Goal: Task Accomplishment & Management: Use online tool/utility

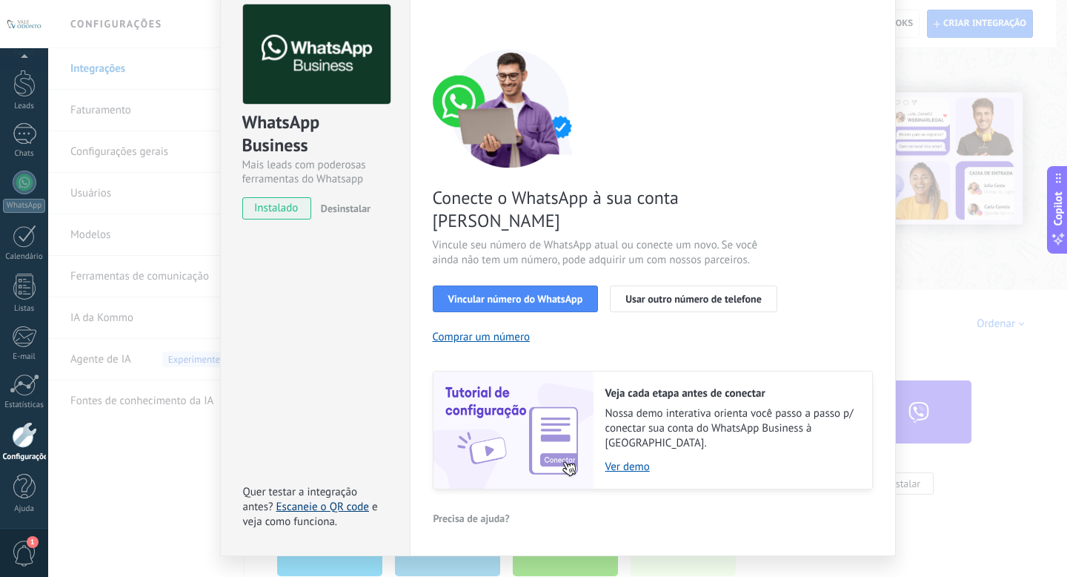
click at [306, 500] on link "Escaneie o QR code" at bounding box center [322, 507] width 93 height 14
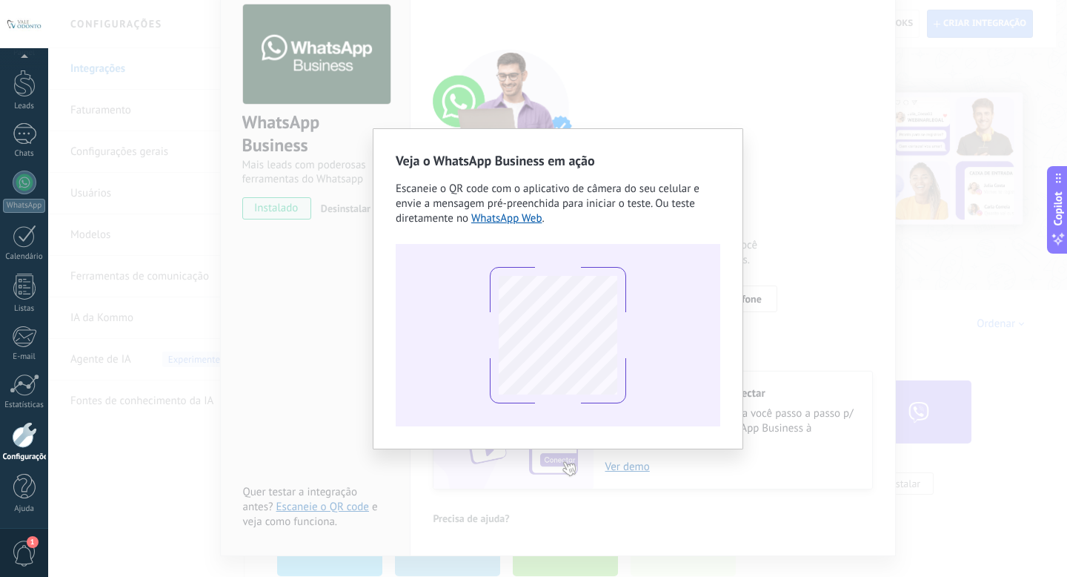
click at [634, 49] on div "Veja o WhatsApp Business em ação Escaneie o QR code com o aplicativo de câmera …" at bounding box center [557, 288] width 1019 height 577
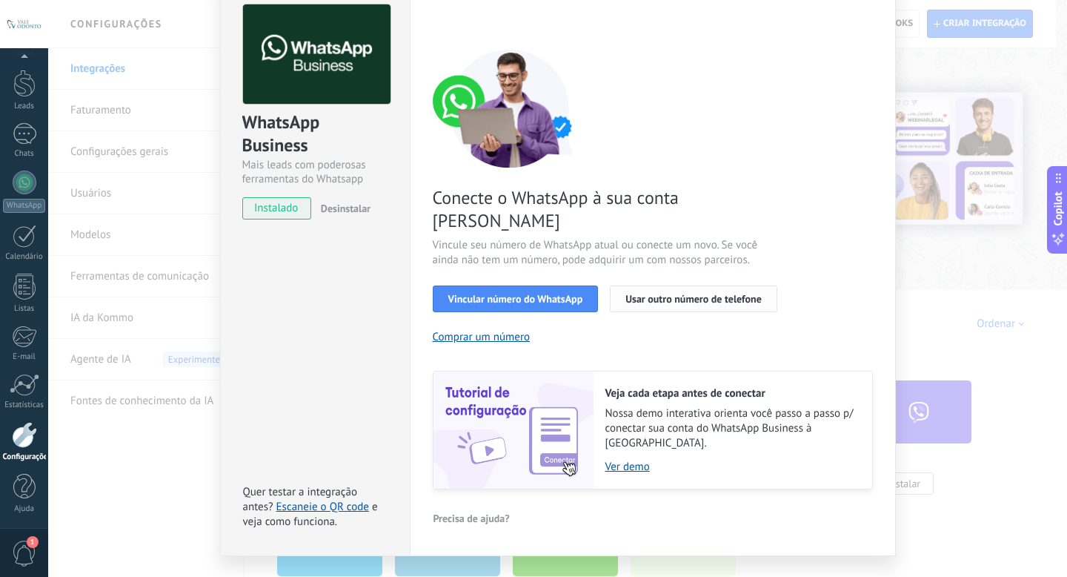
click at [714, 293] on span "Usar outro número de telefone" at bounding box center [694, 298] width 136 height 10
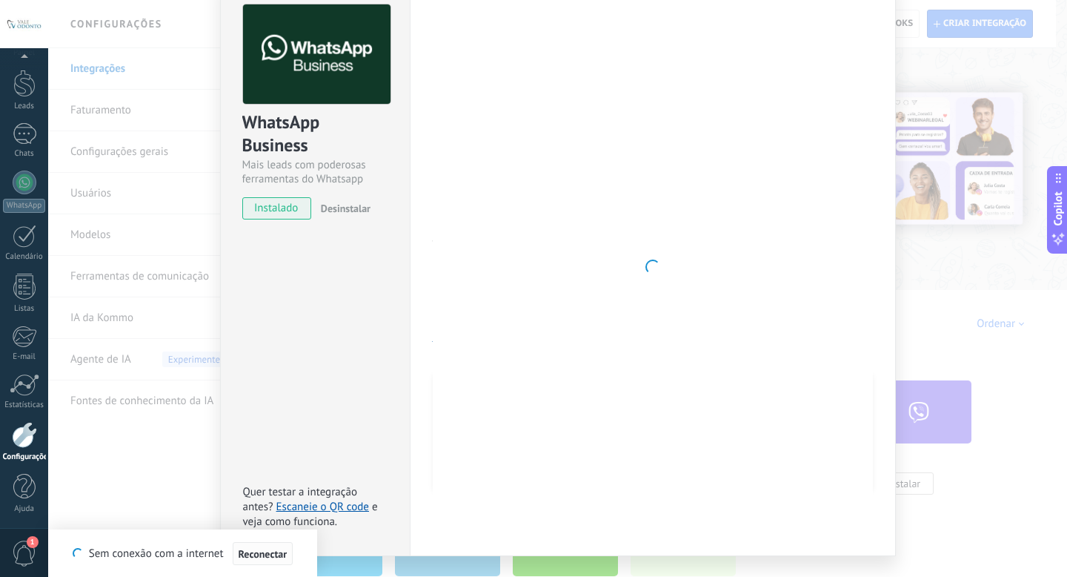
click at [264, 546] on button "Reconectar" at bounding box center [263, 554] width 61 height 24
click at [568, 245] on div at bounding box center [653, 266] width 440 height 525
drag, startPoint x: 407, startPoint y: 166, endPoint x: 393, endPoint y: 166, distance: 14.1
click at [410, 166] on div "Configurações Autorização Esta aba registra os usuários que permitiram acesso à…" at bounding box center [653, 267] width 486 height 578
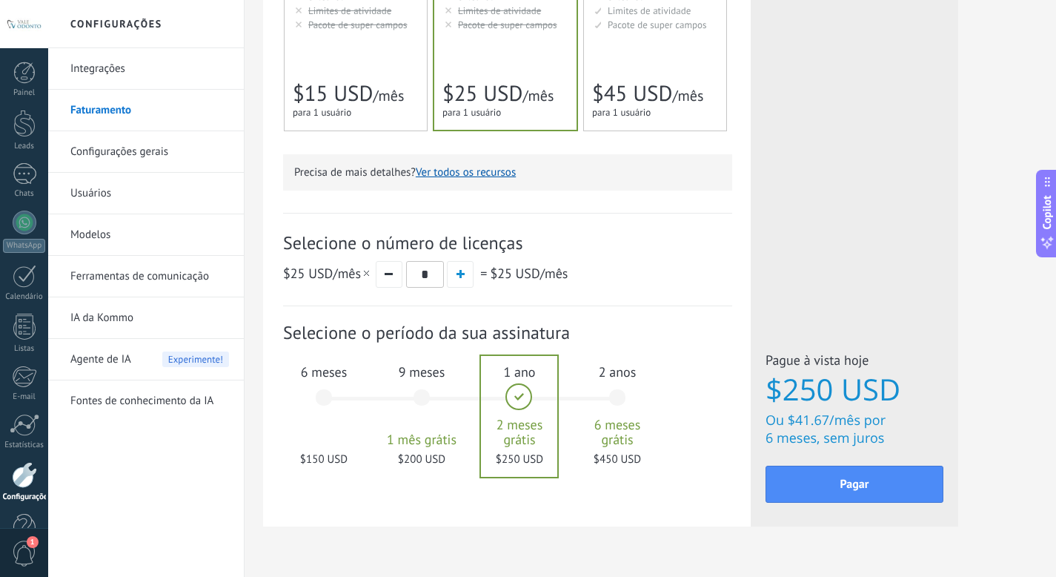
scroll to position [430, 0]
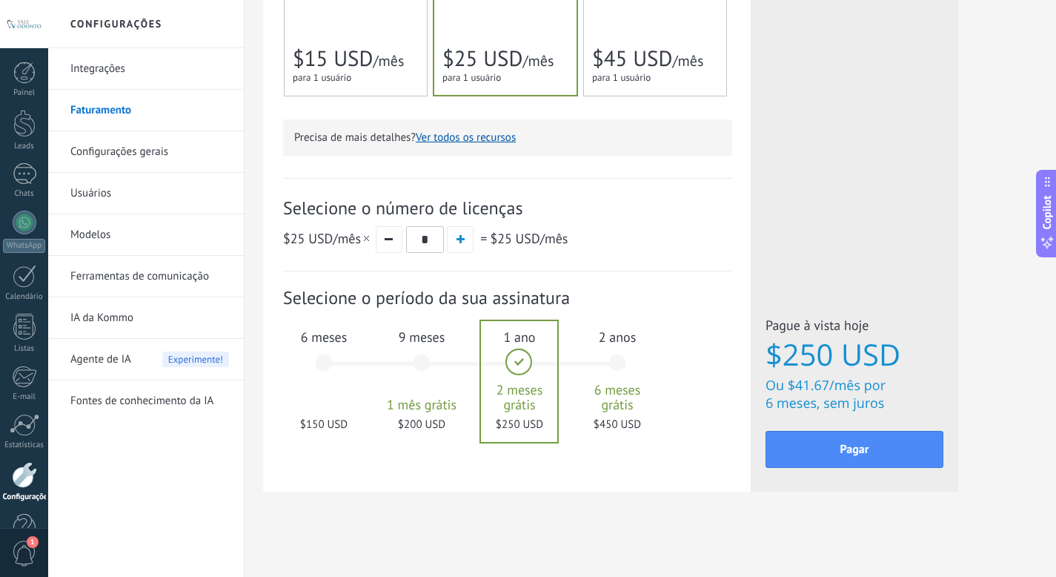
drag, startPoint x: 1066, startPoint y: 158, endPoint x: 1066, endPoint y: 411, distance: 252.7
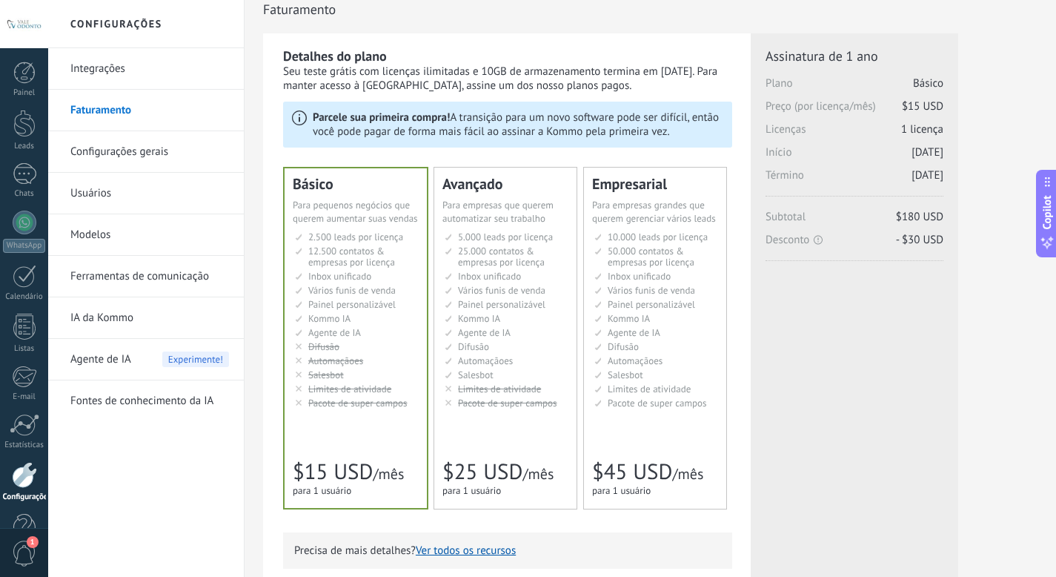
scroll to position [13, 0]
click at [482, 367] on span "Automaçãoes" at bounding box center [485, 362] width 55 height 13
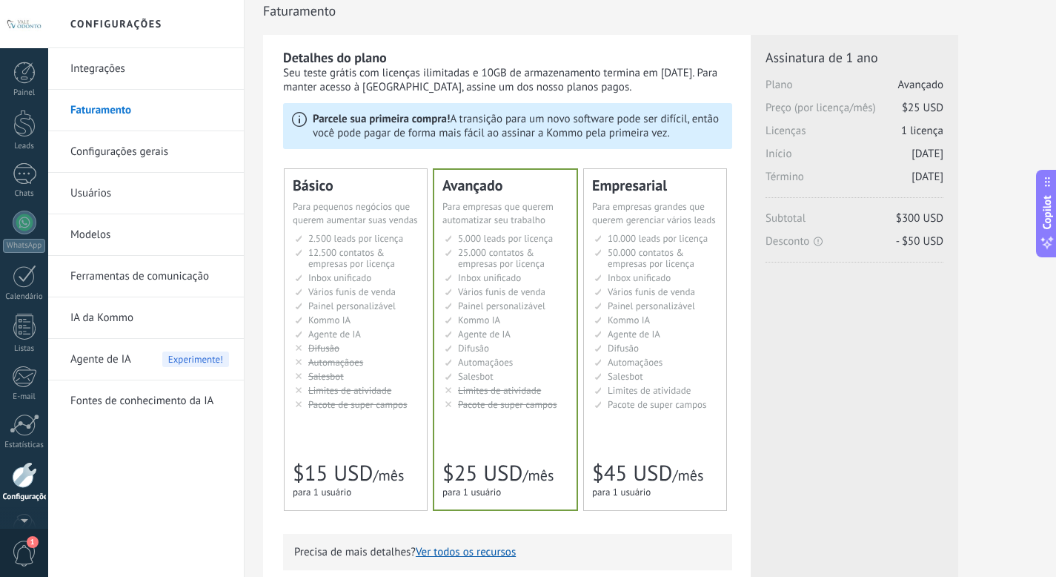
scroll to position [40, 0]
click at [162, 55] on link "Integrações" at bounding box center [149, 69] width 159 height 42
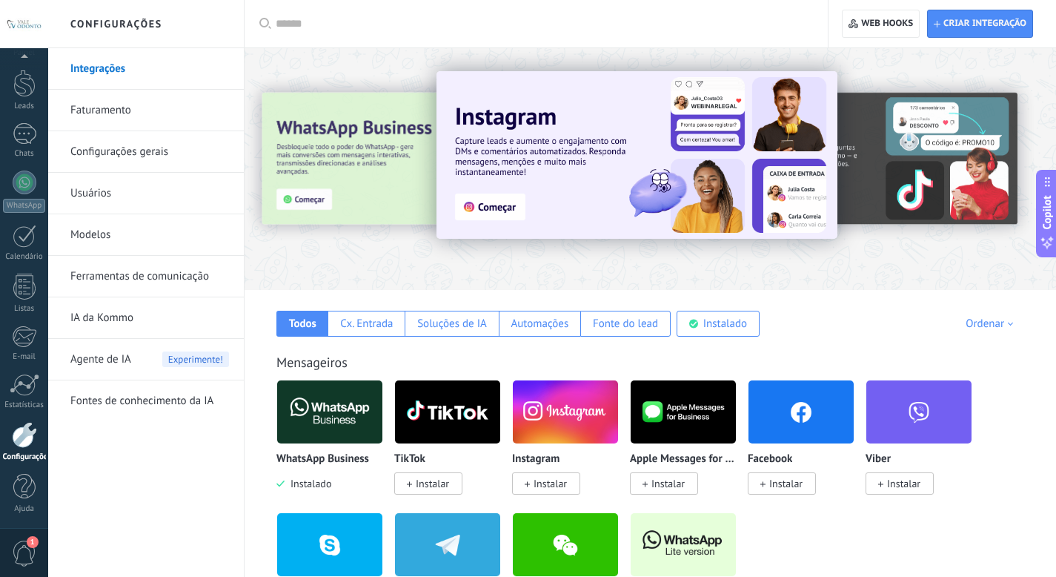
click at [351, 436] on img at bounding box center [329, 412] width 105 height 72
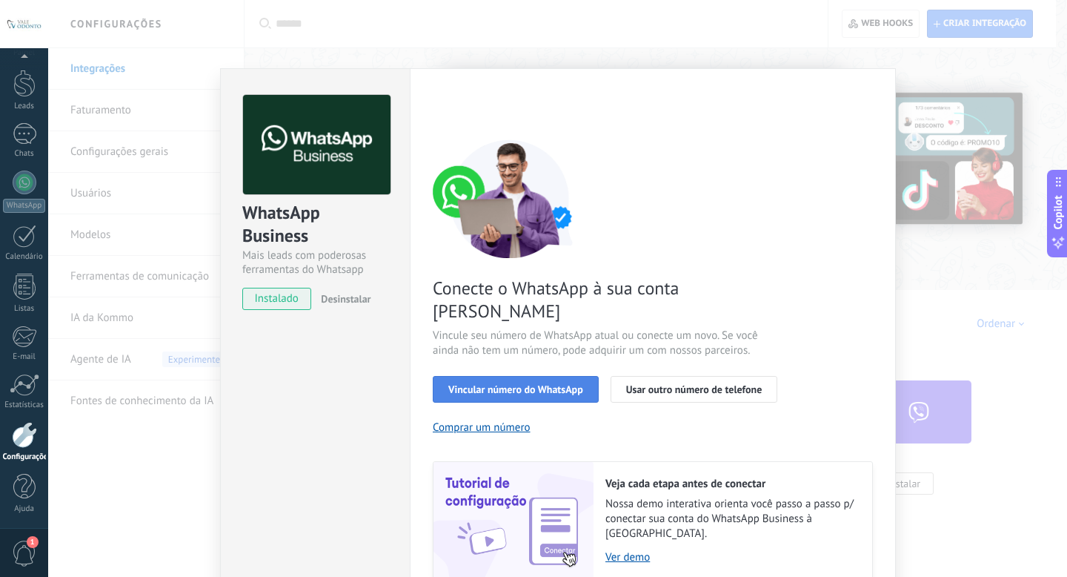
click at [573, 384] on span "Vincular número do WhatsApp" at bounding box center [515, 389] width 135 height 10
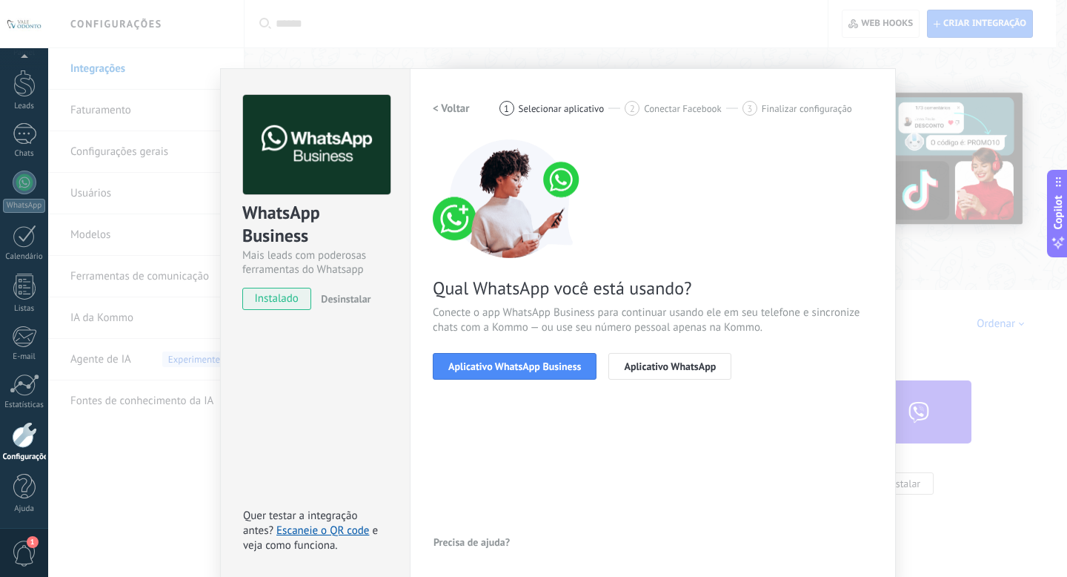
click at [258, 303] on span "instalado" at bounding box center [276, 299] width 67 height 22
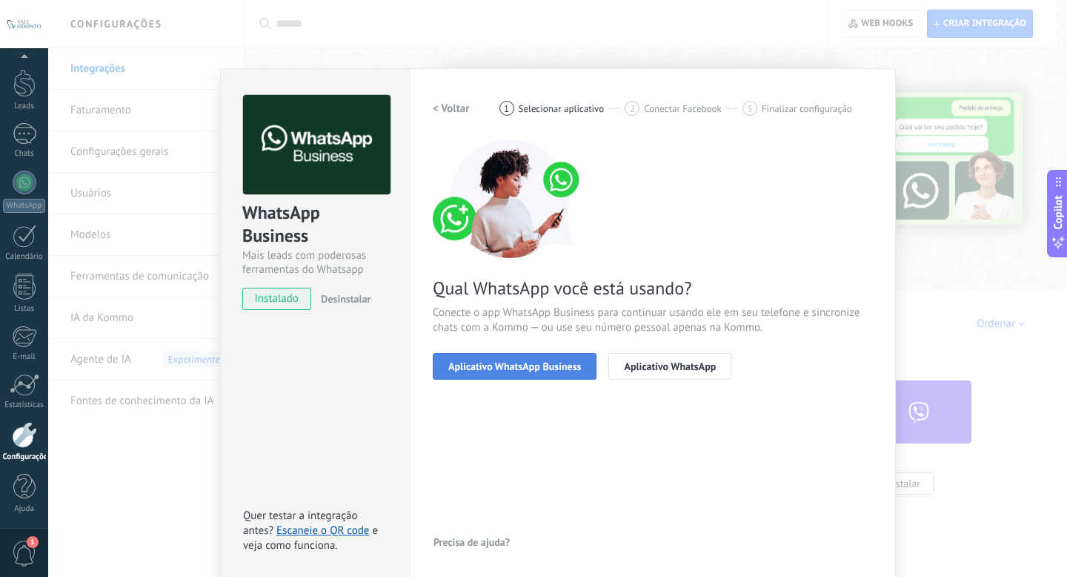
click at [576, 367] on span "Aplicativo WhatsApp Business" at bounding box center [514, 366] width 133 height 10
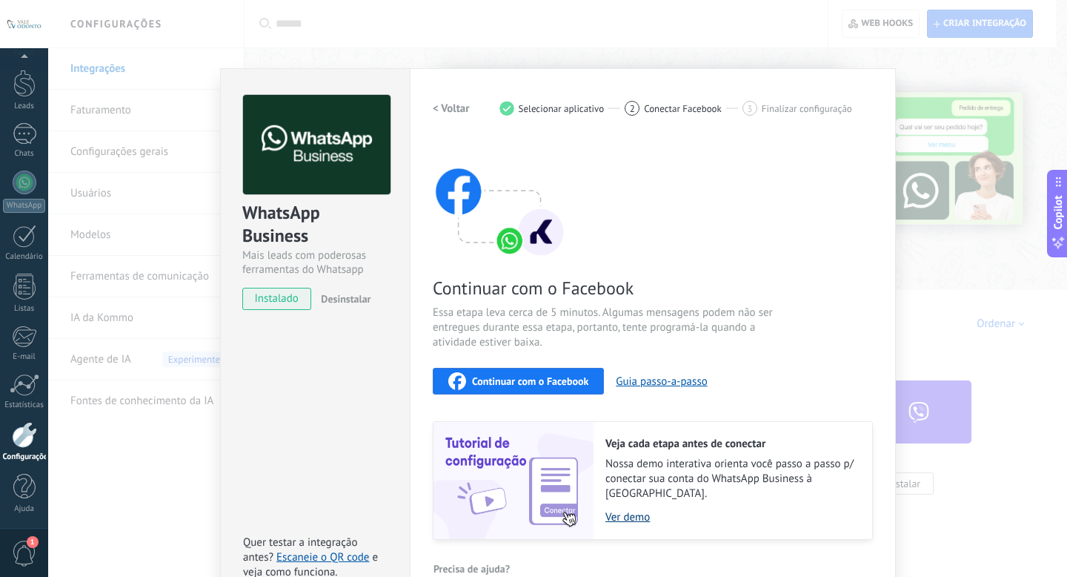
click at [634, 510] on link "Ver demo" at bounding box center [731, 517] width 252 height 14
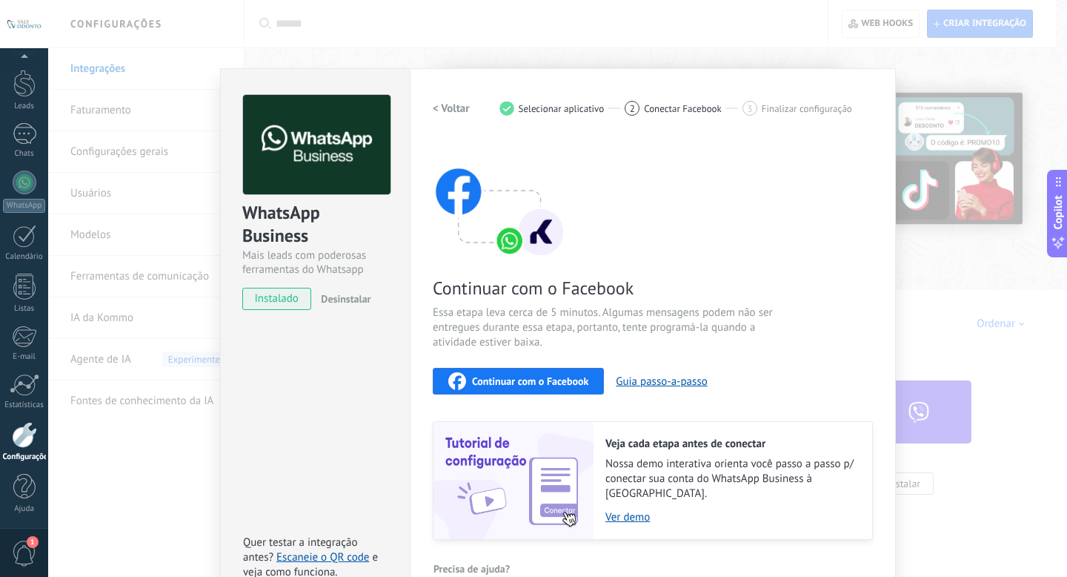
click at [883, 168] on div "Configurações Autorização Esta aba registra os usuários que permitiram acesso à…" at bounding box center [653, 337] width 486 height 538
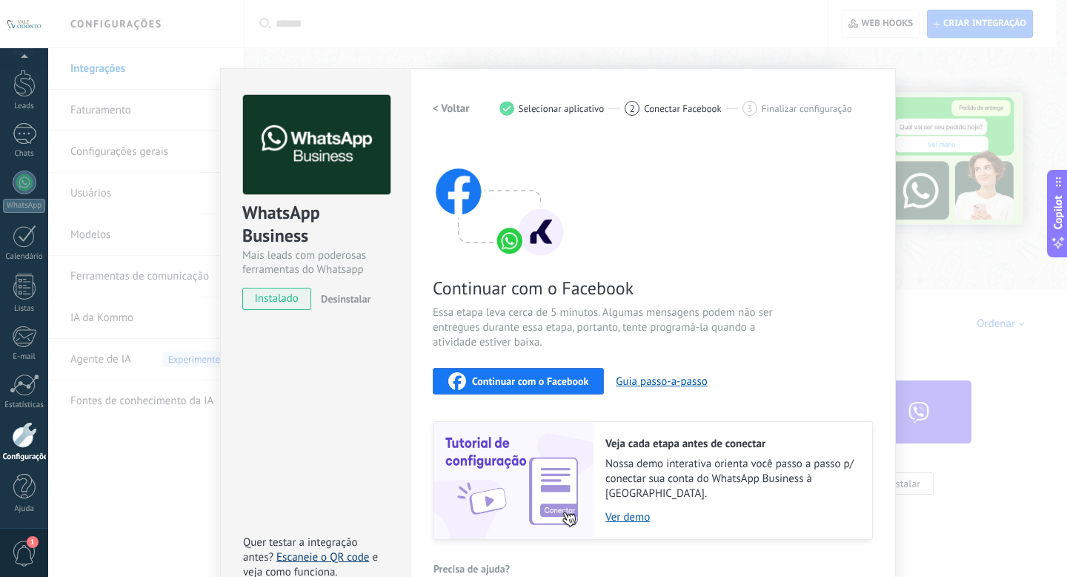
click at [331, 550] on link "Escaneie o QR code" at bounding box center [322, 557] width 93 height 14
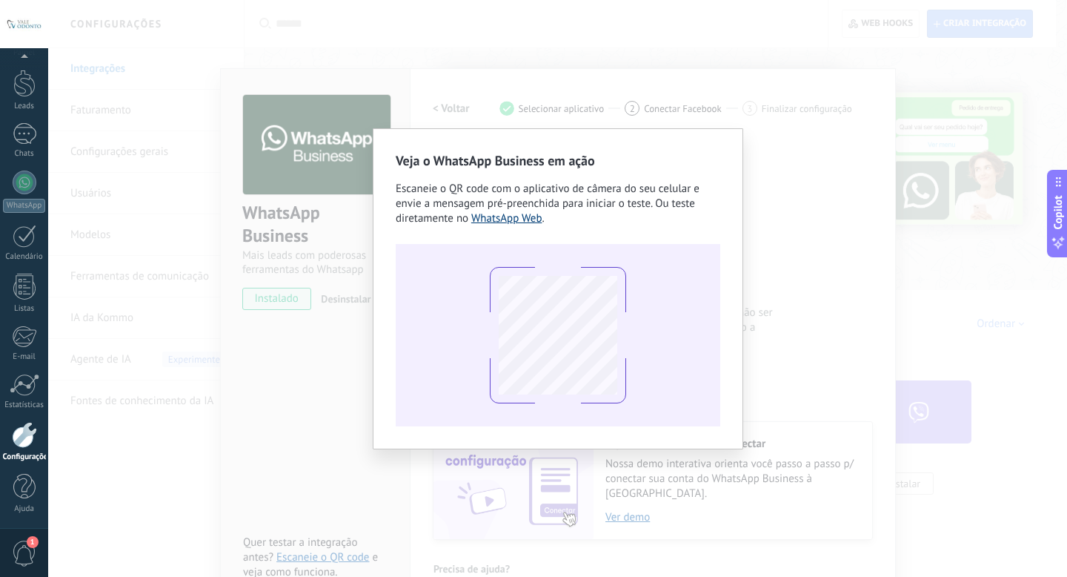
click at [535, 221] on link "WhatsApp Web" at bounding box center [506, 218] width 71 height 14
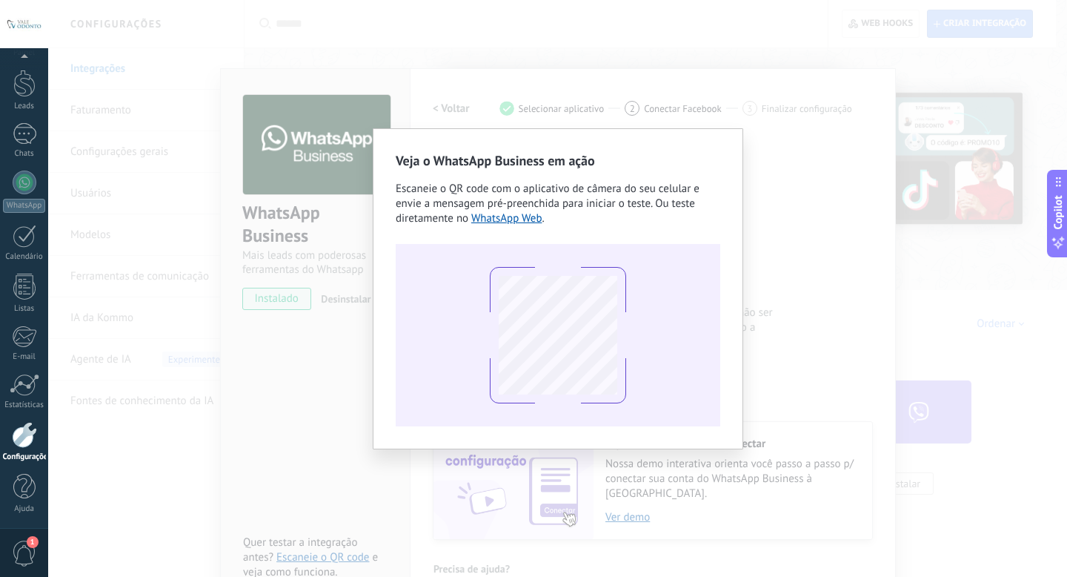
click at [261, 343] on div "Veja o WhatsApp Business em ação Escaneie o QR code com o aplicativo de câmera …" at bounding box center [557, 288] width 1019 height 577
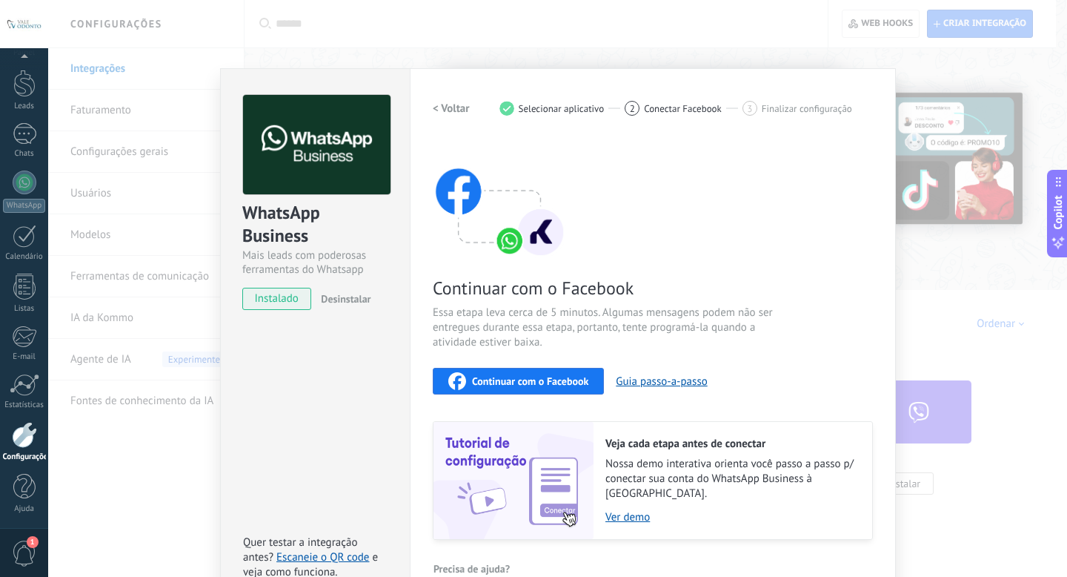
click at [271, 309] on span "instalado" at bounding box center [276, 299] width 67 height 22
click at [331, 304] on span "Desinstalar" at bounding box center [346, 298] width 50 height 13
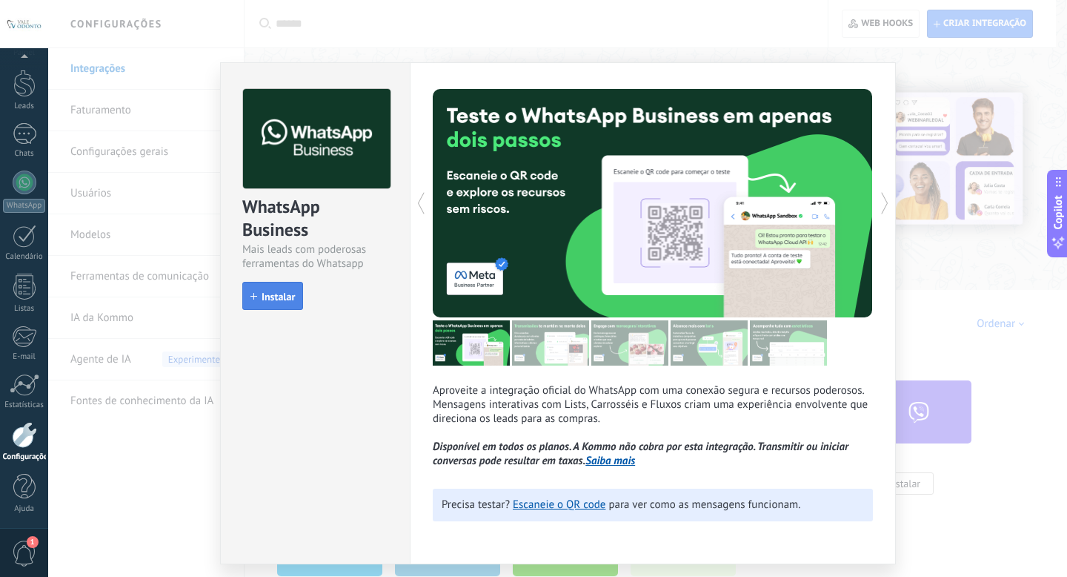
click at [260, 295] on span "Instalar" at bounding box center [272, 296] width 44 height 10
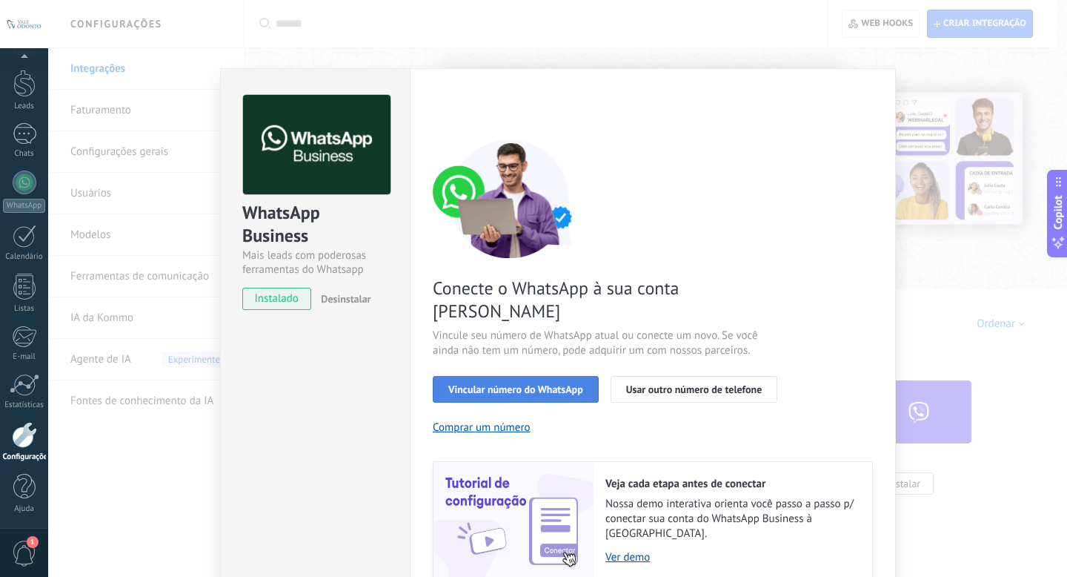
click at [537, 377] on button "Vincular número do WhatsApp" at bounding box center [516, 389] width 166 height 27
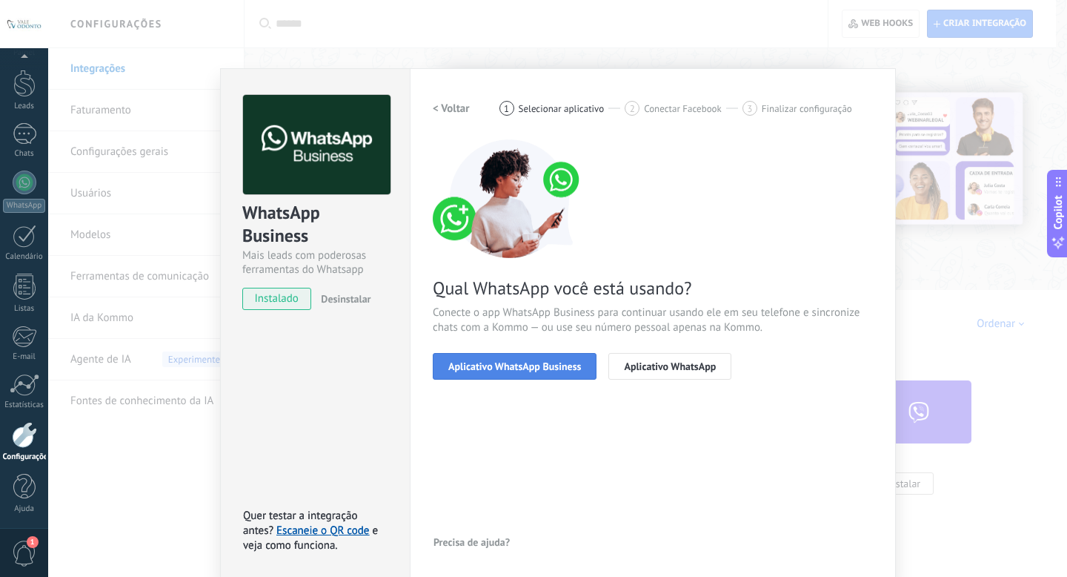
click at [536, 373] on button "Aplicativo WhatsApp Business" at bounding box center [515, 366] width 164 height 27
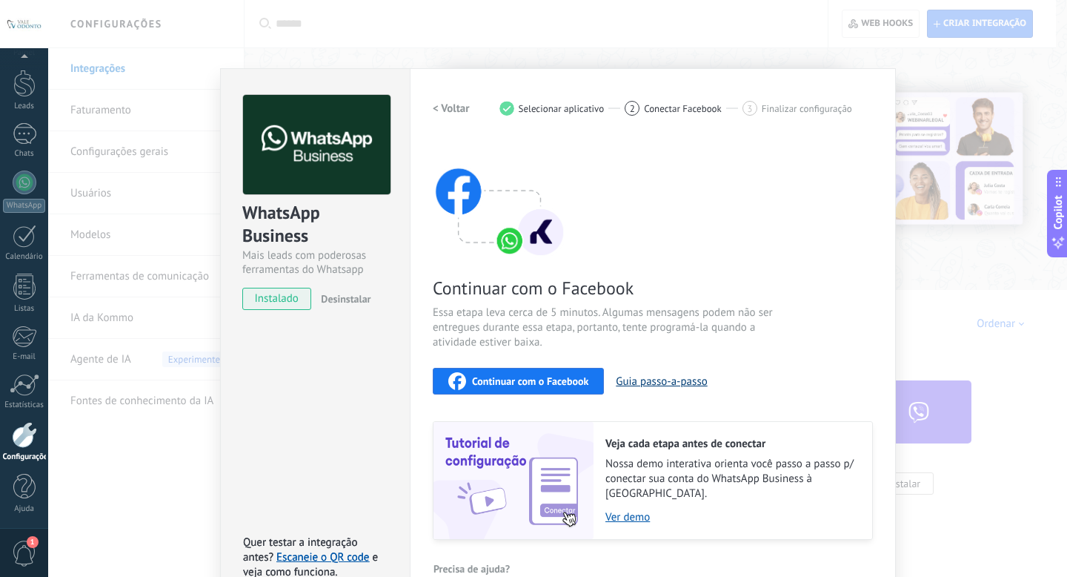
click at [688, 382] on button "Guia passo-a-passo" at bounding box center [661, 381] width 91 height 14
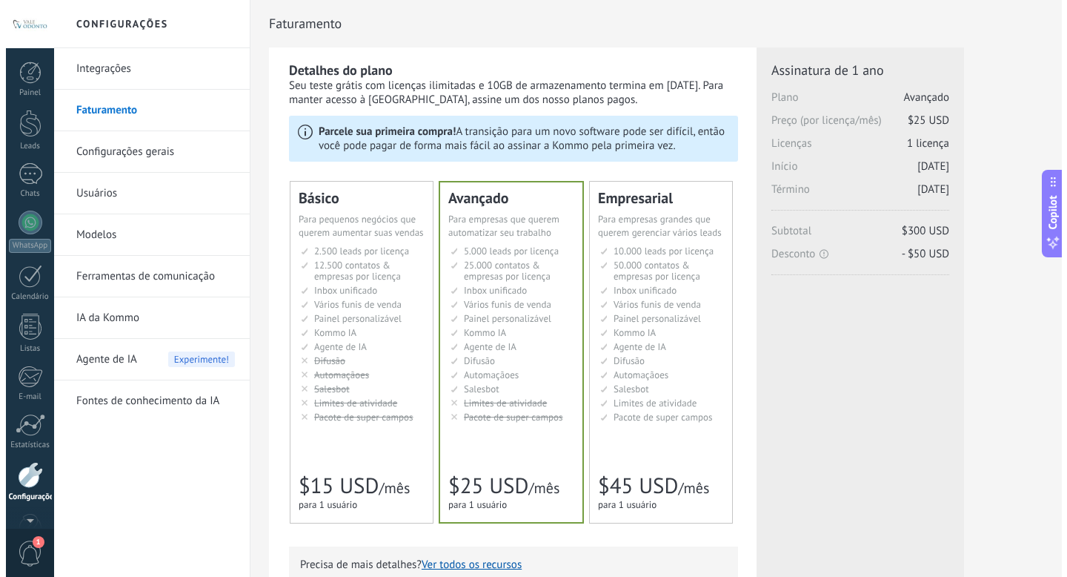
scroll to position [40, 0]
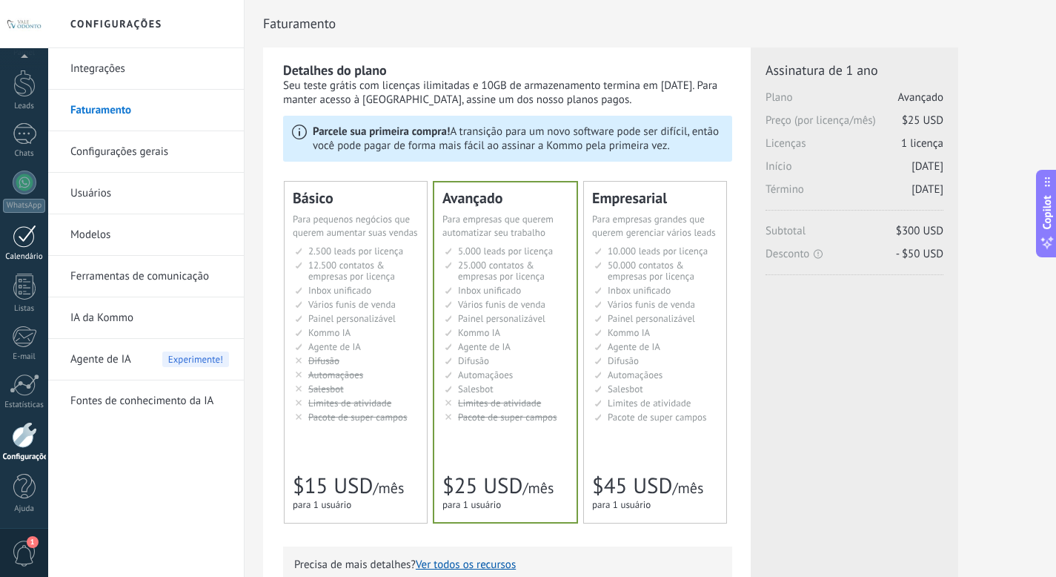
click at [35, 232] on div at bounding box center [25, 236] width 24 height 23
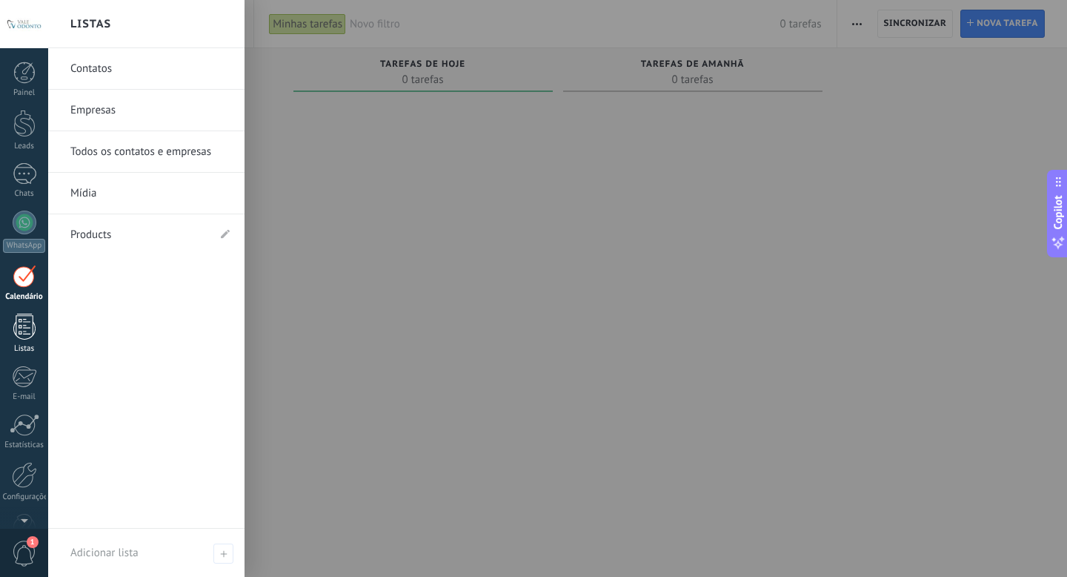
click at [16, 333] on div at bounding box center [24, 326] width 22 height 26
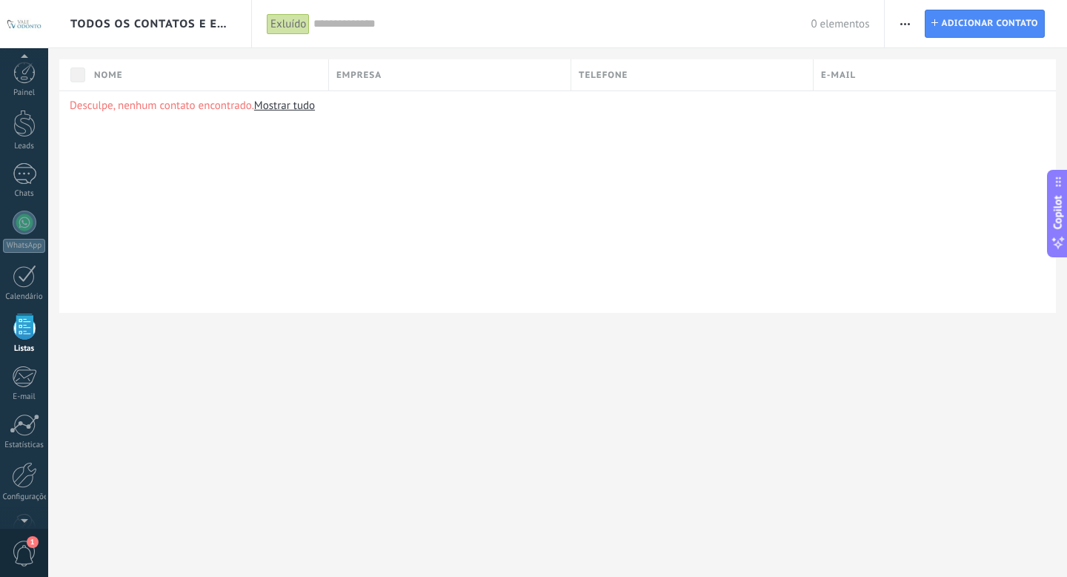
scroll to position [39, 0]
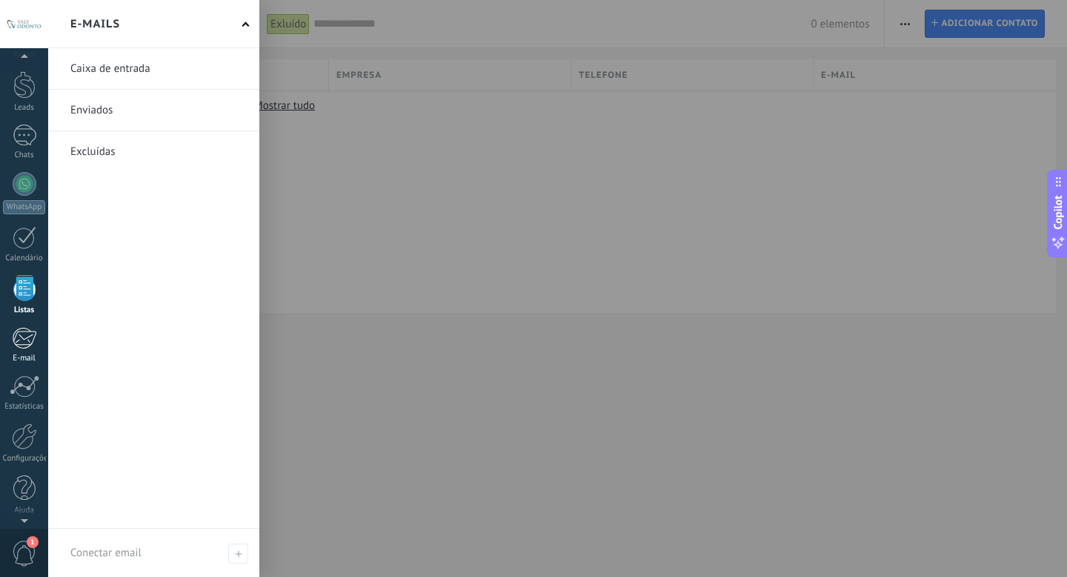
click at [22, 331] on div at bounding box center [24, 338] width 24 height 22
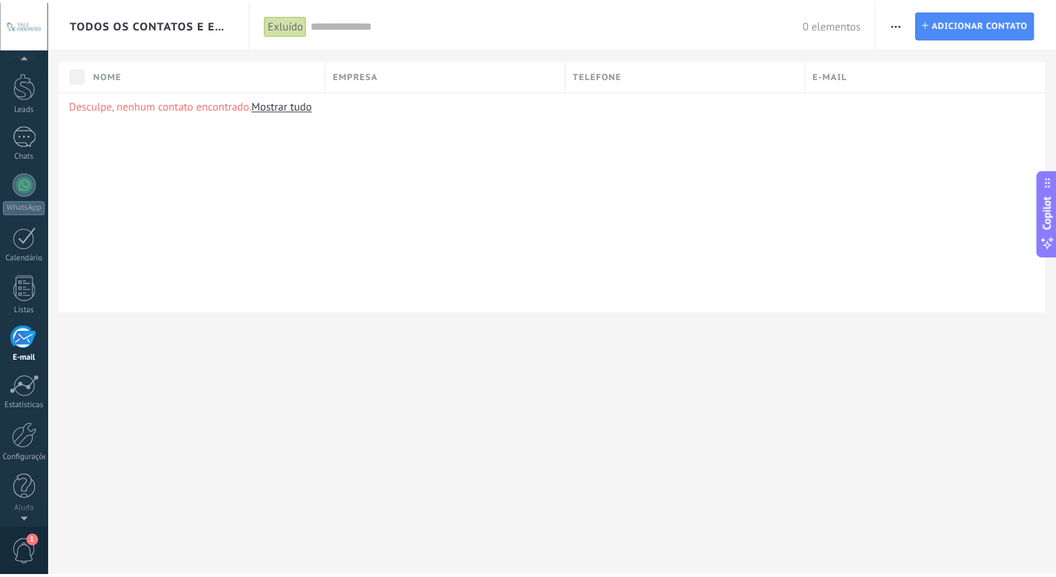
scroll to position [40, 0]
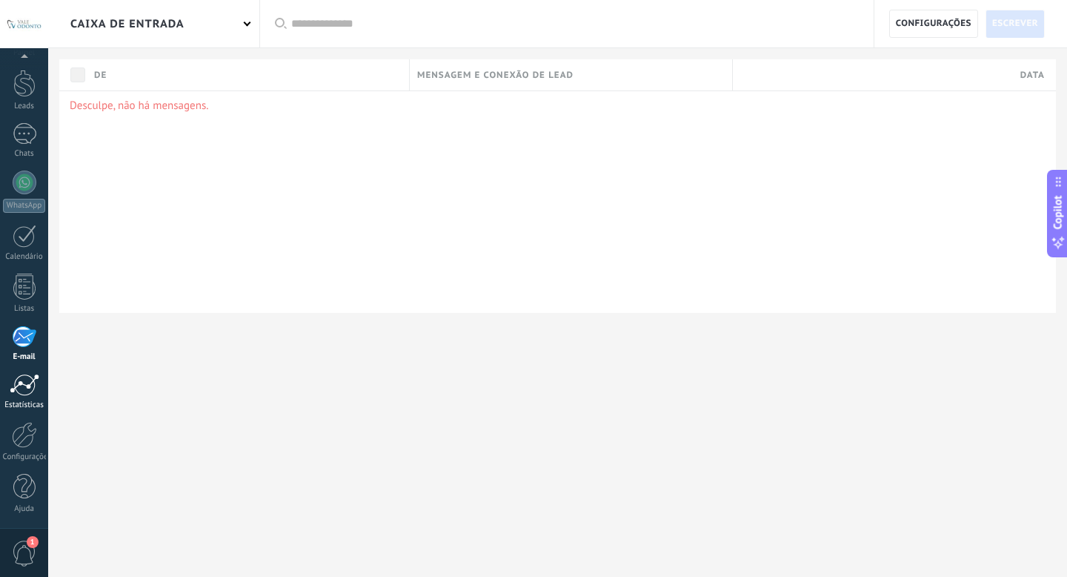
click at [33, 382] on div at bounding box center [25, 385] width 30 height 22
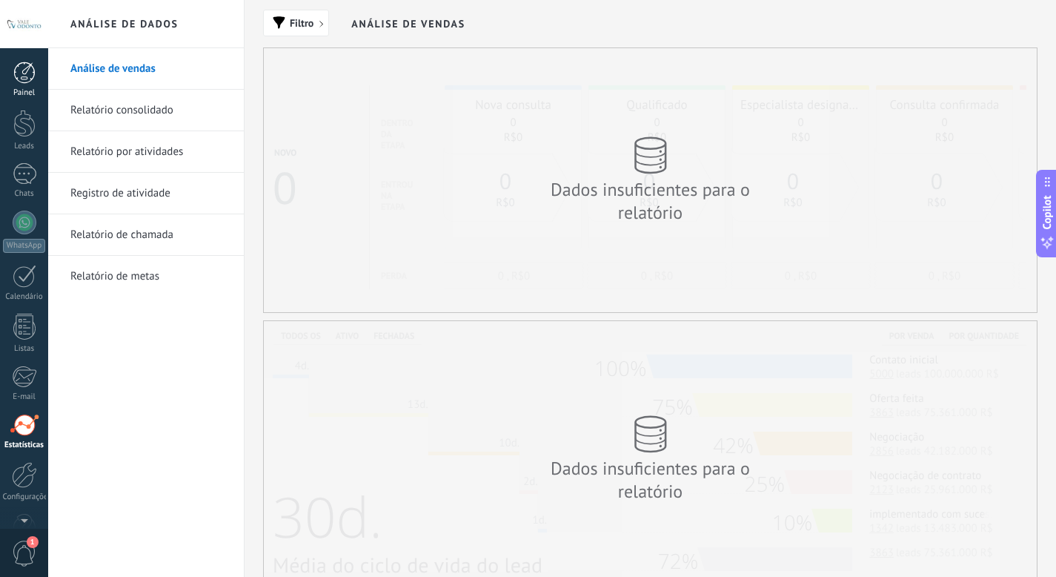
click at [22, 63] on div at bounding box center [24, 73] width 22 height 22
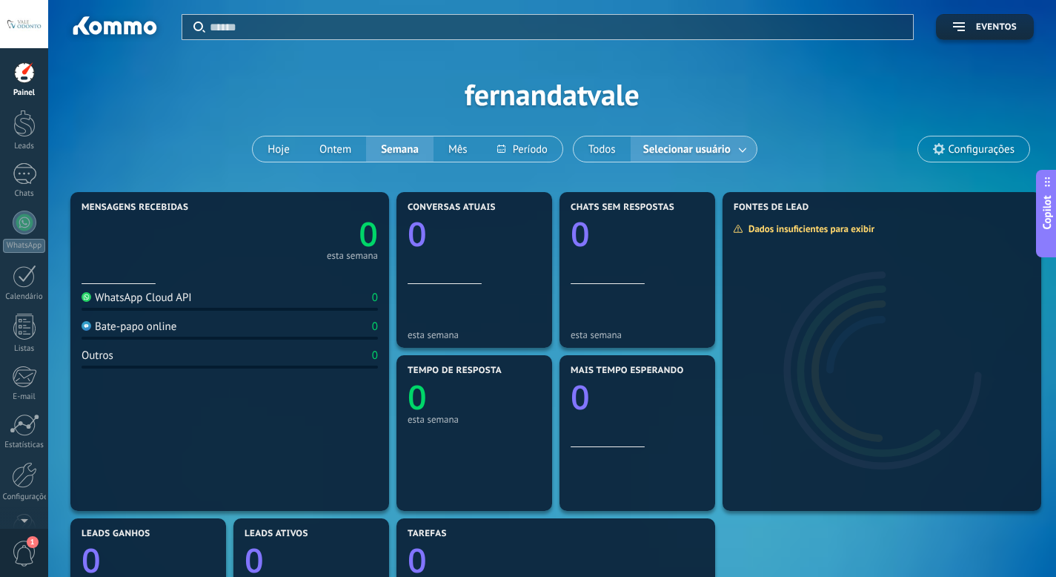
click at [174, 299] on div "WhatsApp Cloud API" at bounding box center [137, 298] width 110 height 14
click at [999, 143] on span "Configurações" at bounding box center [982, 149] width 66 height 13
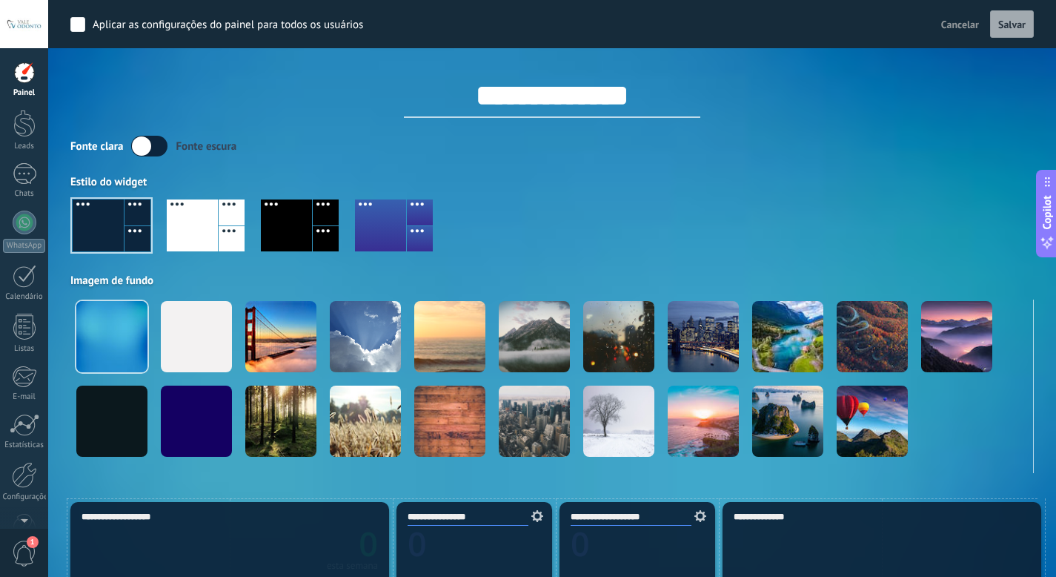
click at [989, 140] on div "Fonte clara Fonte escura" at bounding box center [551, 146] width 963 height 21
click at [955, 36] on div "Cancelar Salvar" at bounding box center [984, 24] width 99 height 28
click at [950, 24] on span "Cancelar" at bounding box center [960, 24] width 38 height 13
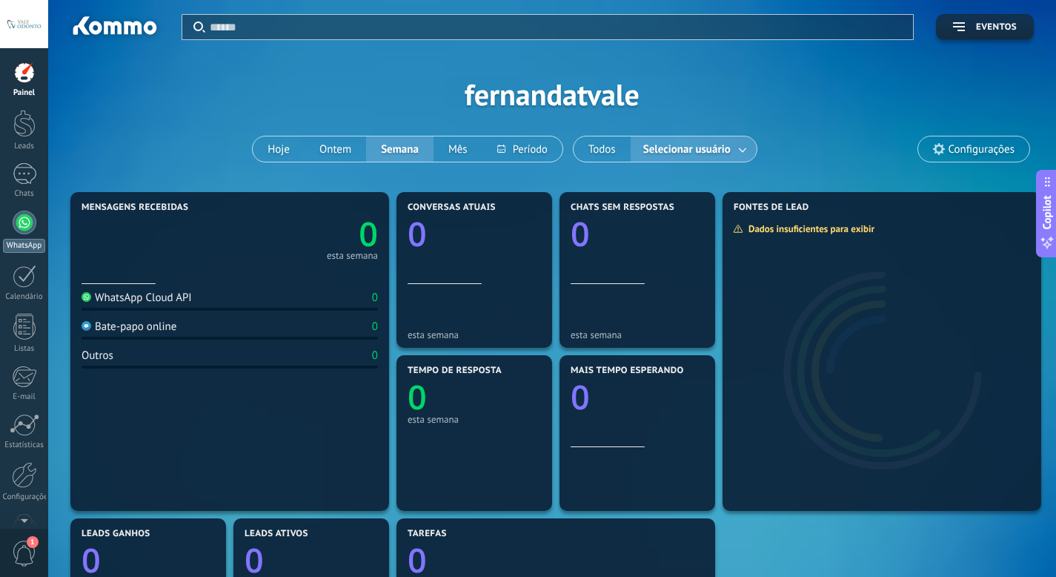
click at [23, 237] on link "WhatsApp" at bounding box center [24, 231] width 48 height 42
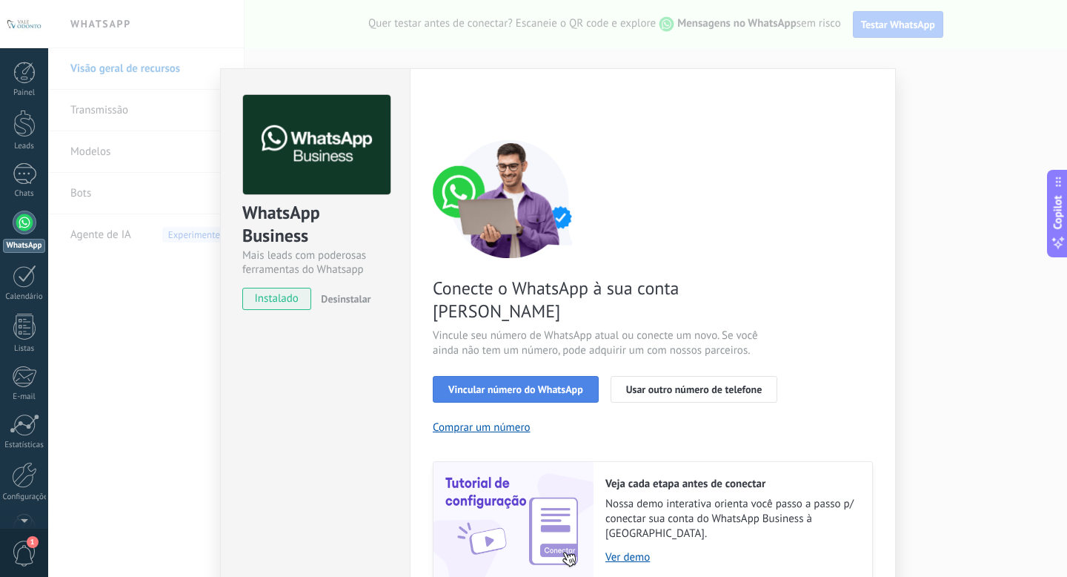
click at [511, 376] on button "Vincular número do WhatsApp" at bounding box center [516, 389] width 166 height 27
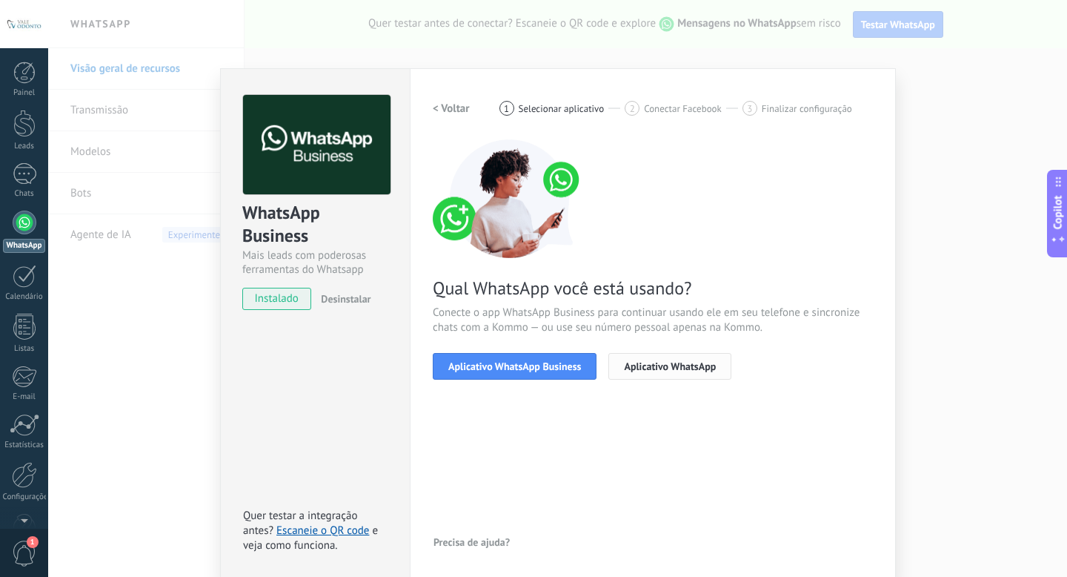
click at [675, 371] on span "Aplicativo WhatsApp" at bounding box center [670, 366] width 92 height 10
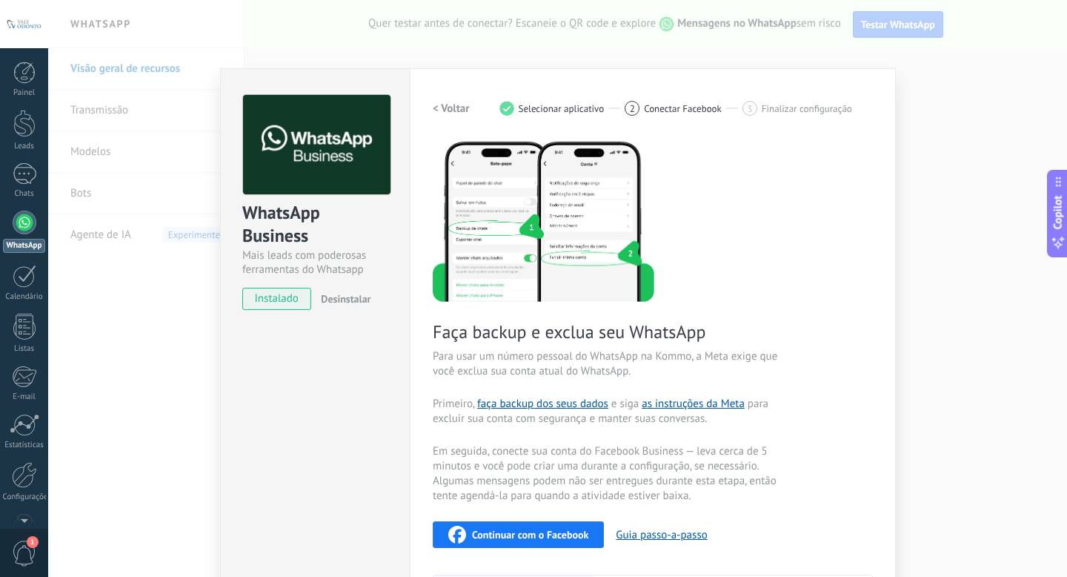
click at [459, 110] on h2 "< Voltar" at bounding box center [451, 109] width 37 height 14
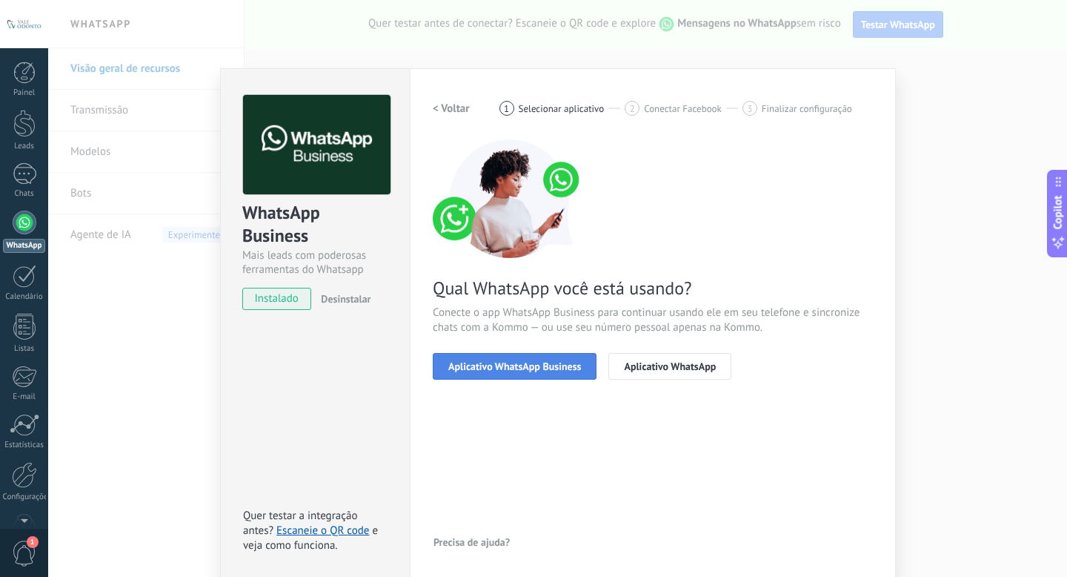
click at [514, 368] on span "Aplicativo WhatsApp Business" at bounding box center [514, 366] width 133 height 10
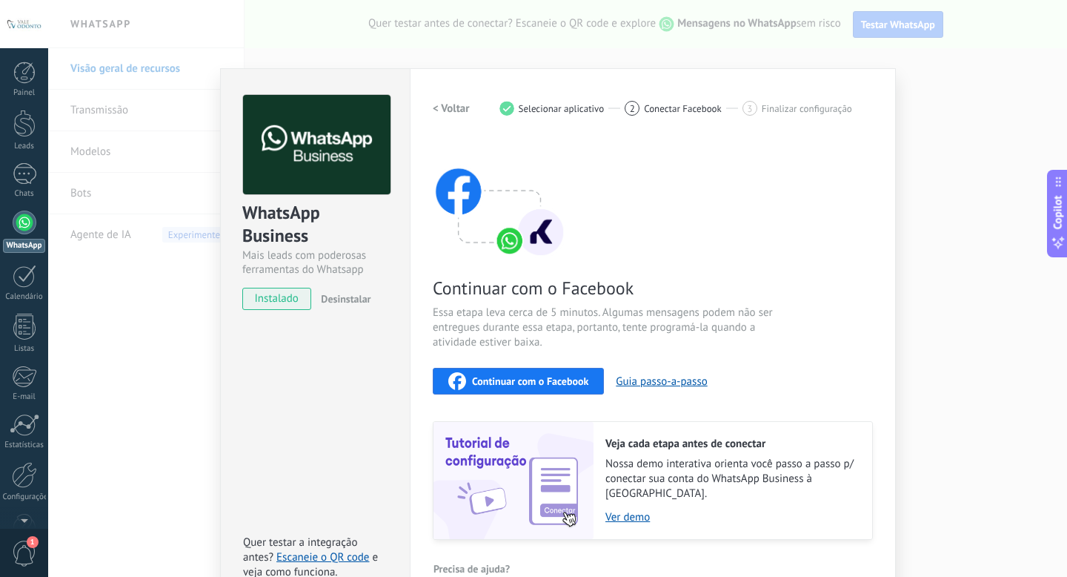
click at [786, 242] on div "Continuar com o Facebook Essa etapa leva cerca de 5 minutos. Algumas mensagens …" at bounding box center [653, 339] width 440 height 400
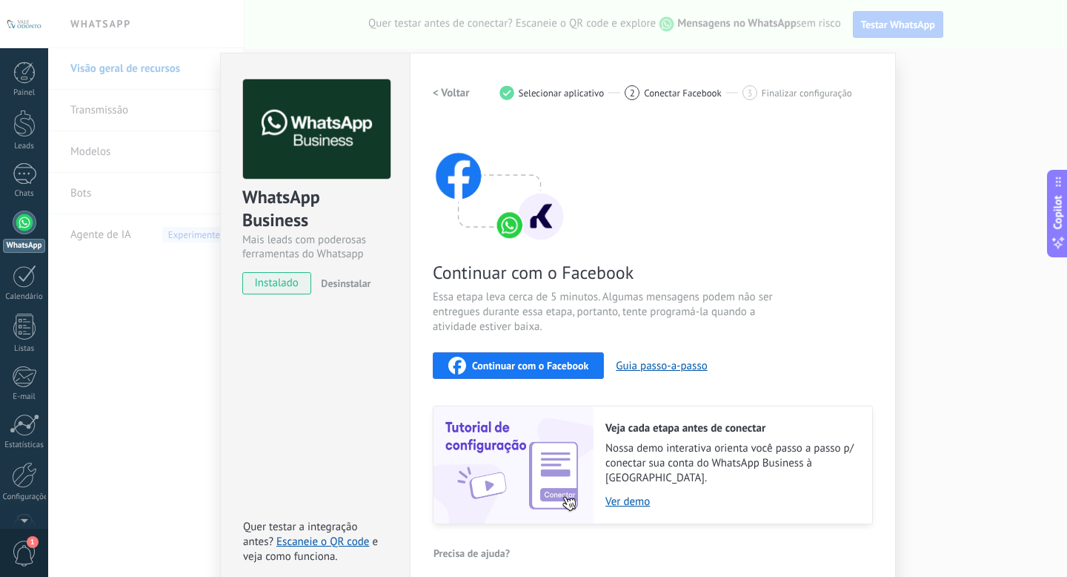
scroll to position [18, 0]
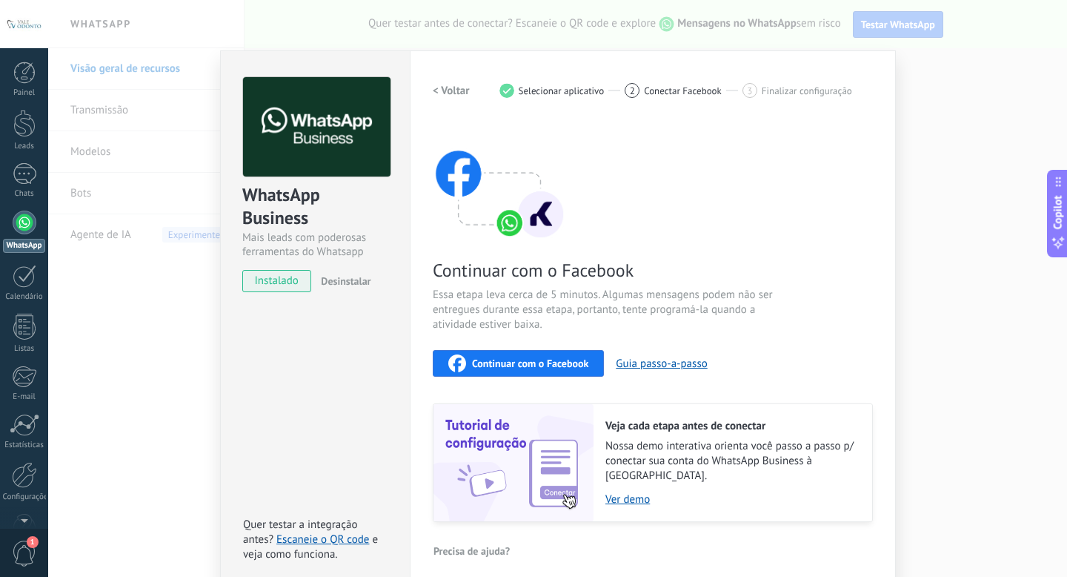
click at [262, 279] on span "instalado" at bounding box center [276, 281] width 67 height 22
click at [647, 197] on div "Continuar com o Facebook Essa etapa leva cerca de 5 minutos. Algumas mensagens …" at bounding box center [653, 322] width 440 height 400
click at [694, 366] on button "Guia passo-a-passo" at bounding box center [661, 363] width 91 height 14
